Goal: Task Accomplishment & Management: Use online tool/utility

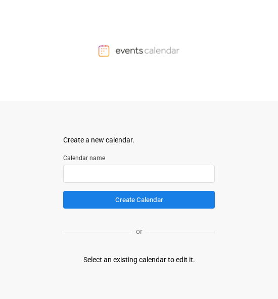
click at [117, 174] on input "text" at bounding box center [138, 174] width 151 height 18
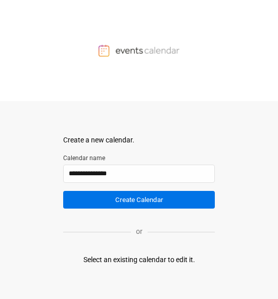
type input "**********"
click at [117, 174] on button "Create Calendar" at bounding box center [138, 200] width 151 height 18
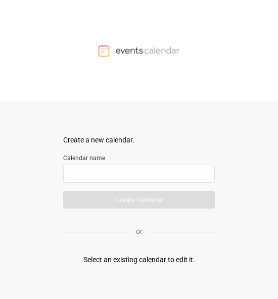
click at [117, 174] on form "Create a new calendar. Select a container to insert the calendar into. Calendar…" at bounding box center [138, 172] width 151 height 74
click at [117, 171] on input "text" at bounding box center [138, 174] width 151 height 18
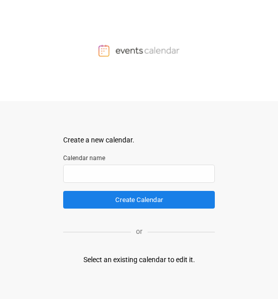
click at [124, 260] on div "Select an existing calendar to edit it." at bounding box center [139, 259] width 112 height 11
